Goal: Transaction & Acquisition: Register for event/course

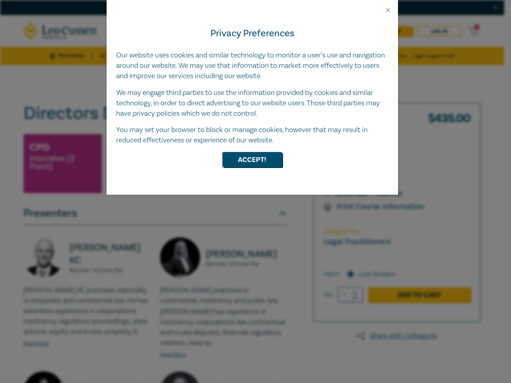
click at [255, 192] on div "Privacy Preferences Our website uses cookies and similar technology to monitor …" at bounding box center [252, 104] width 291 height 181
click at [388, 10] on button "Close" at bounding box center [387, 9] width 7 height 7
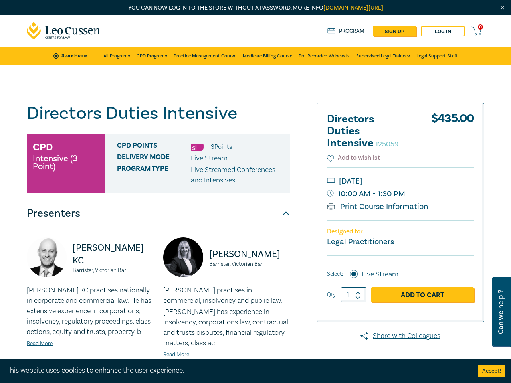
click at [252, 160] on div "Delivery Mode Live Stream" at bounding box center [200, 158] width 167 height 10
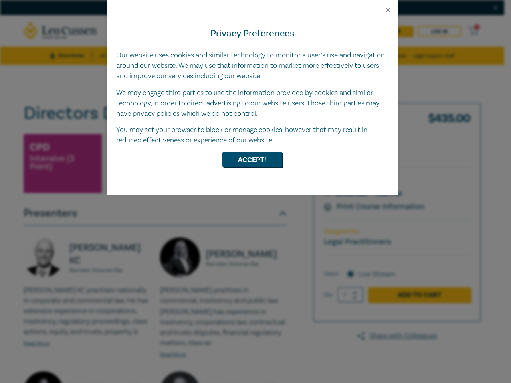
click at [255, 192] on div "Privacy Preferences Our website uses cookies and similar technology to monitor …" at bounding box center [252, 104] width 291 height 181
click at [388, 10] on button "Close" at bounding box center [387, 9] width 7 height 7
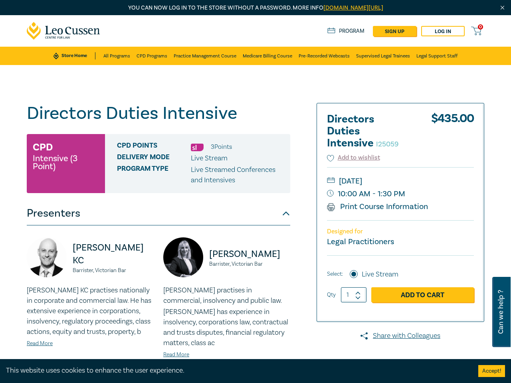
click at [252, 160] on div "Delivery Mode Live Stream" at bounding box center [200, 158] width 167 height 10
